Goal: Navigation & Orientation: Find specific page/section

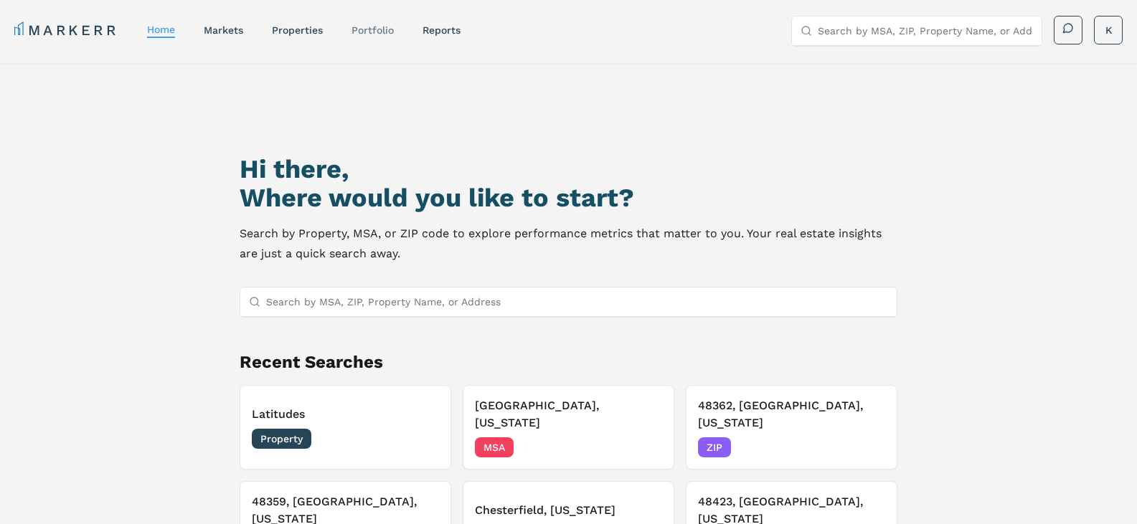
click at [388, 27] on link "Portfolio" at bounding box center [372, 29] width 42 height 11
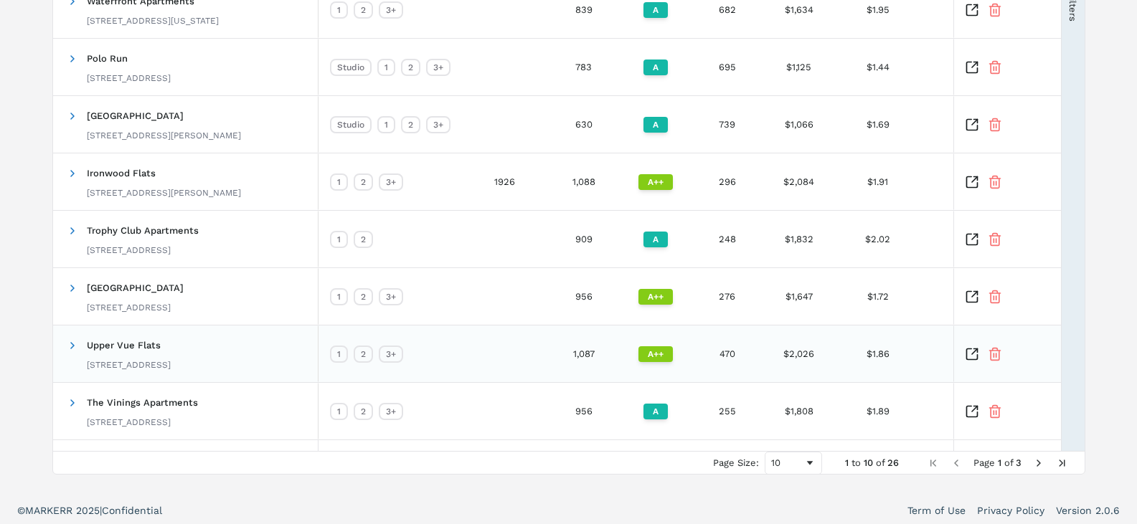
scroll to position [364, 0]
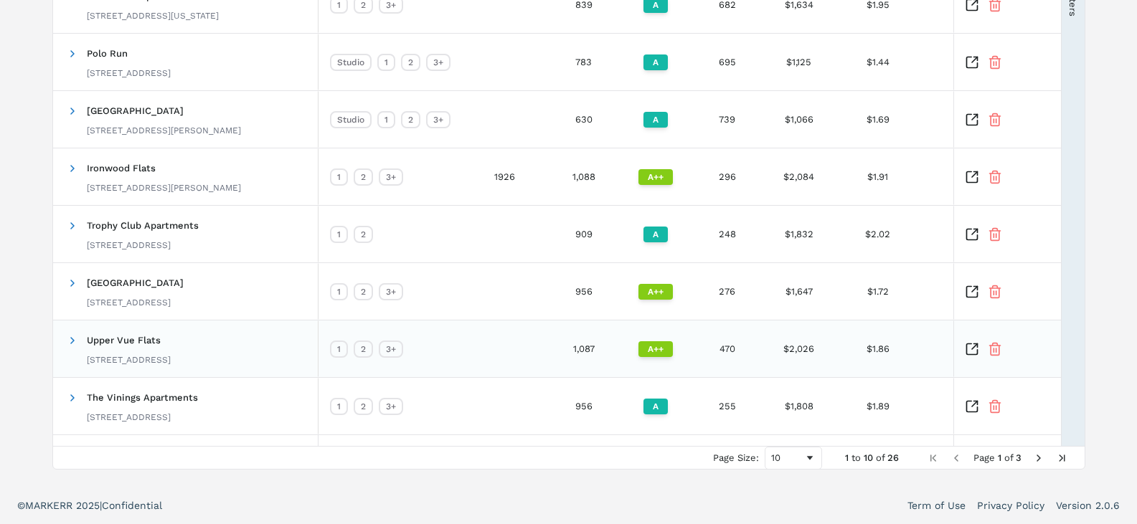
click at [972, 351] on icon "Inspect Comparable" at bounding box center [972, 349] width 14 height 14
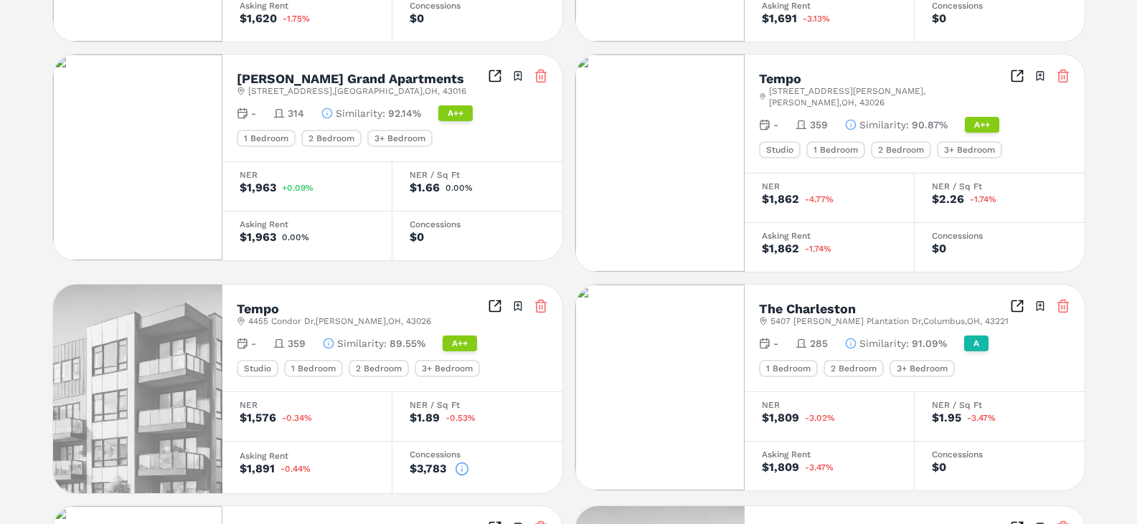
scroll to position [574, 0]
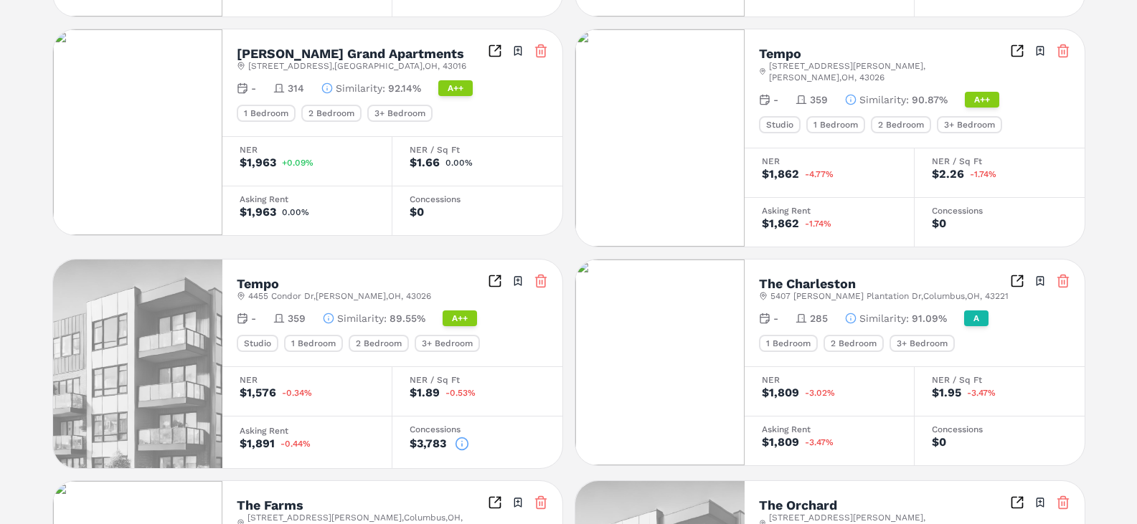
click at [460, 437] on icon at bounding box center [462, 444] width 14 height 14
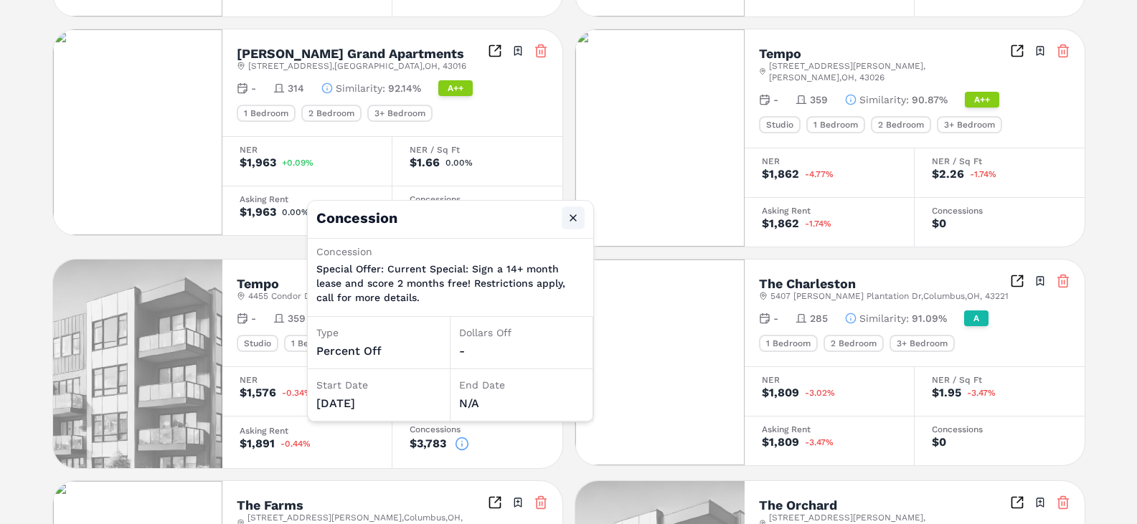
click at [574, 216] on button "Close" at bounding box center [573, 218] width 23 height 23
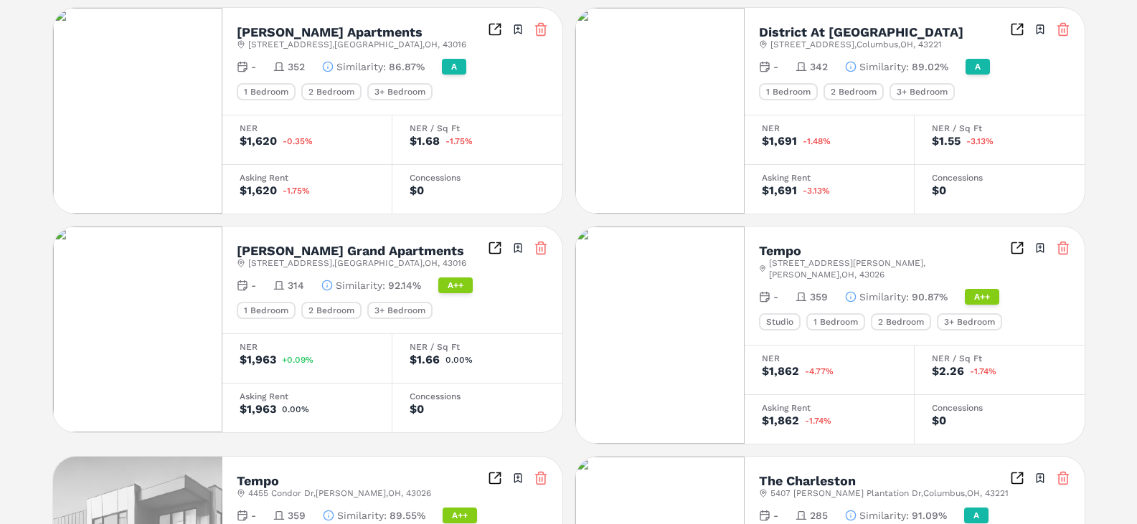
scroll to position [210, 0]
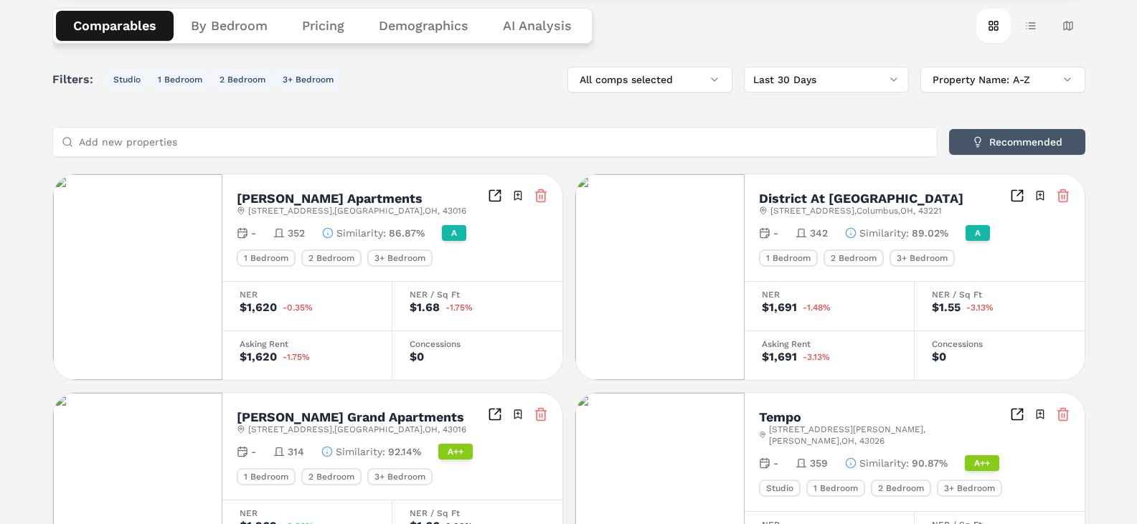
click at [990, 141] on button "Recommended" at bounding box center [1017, 142] width 136 height 26
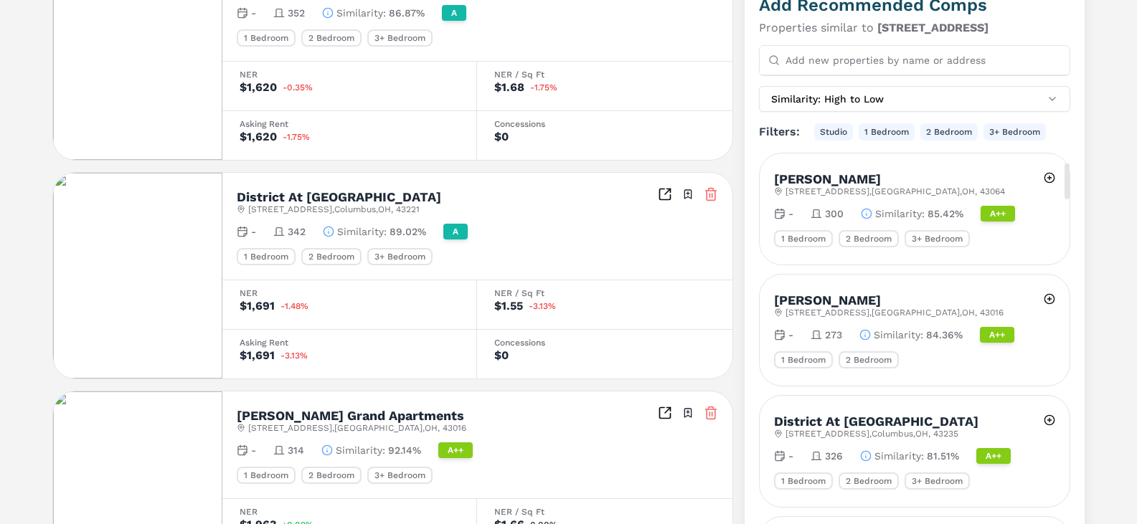
scroll to position [287, 0]
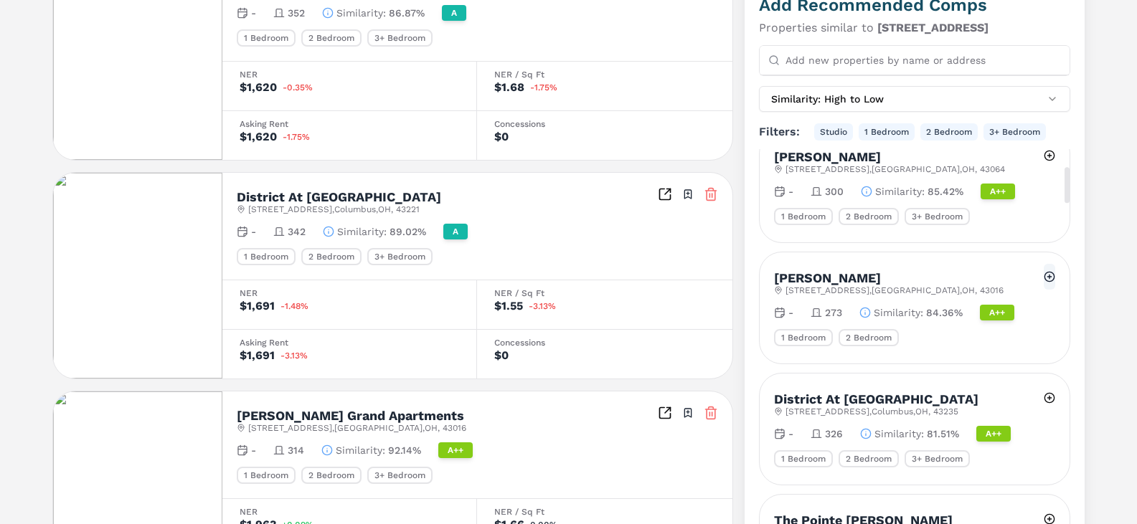
click at [1046, 264] on button at bounding box center [1048, 277] width 11 height 26
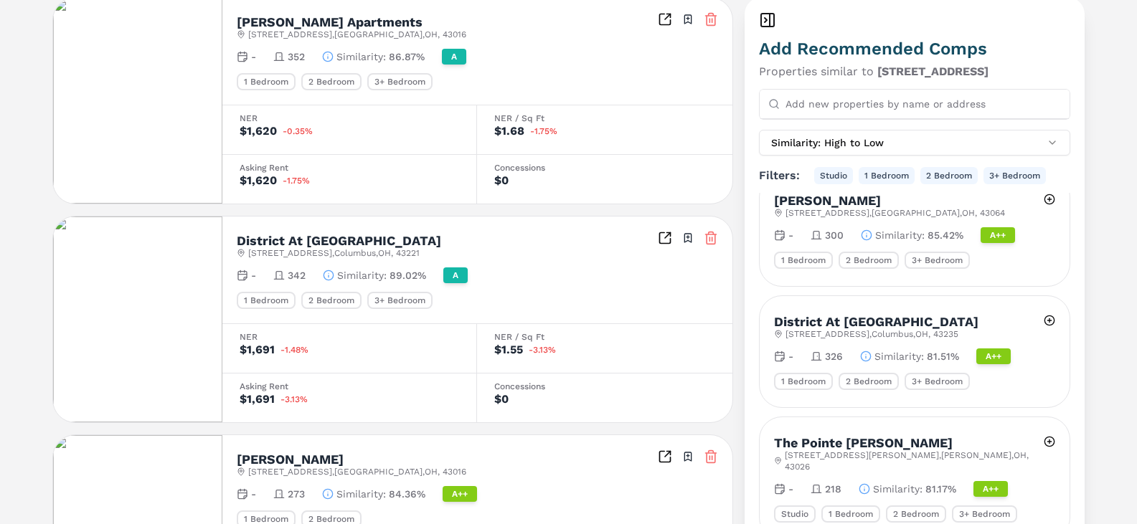
scroll to position [0, 0]
